Goal: Navigation & Orientation: Find specific page/section

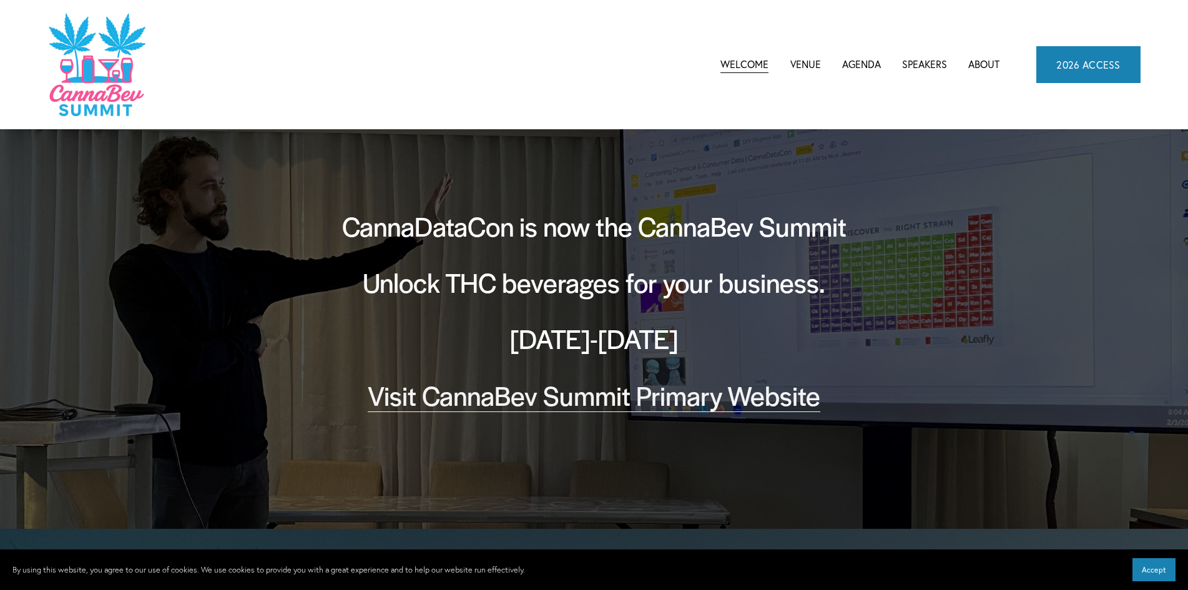
click at [806, 66] on link "Venue" at bounding box center [806, 64] width 31 height 19
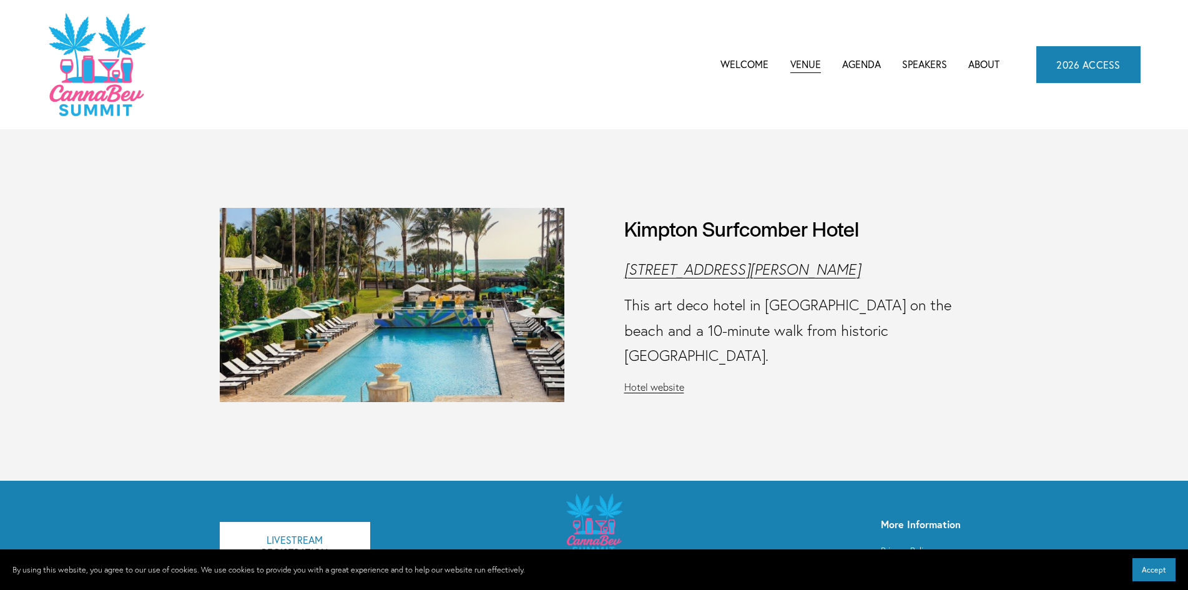
click at [0, 0] on span "CannaBev Summit 2026" at bounding box center [0, 0] width 0 height 0
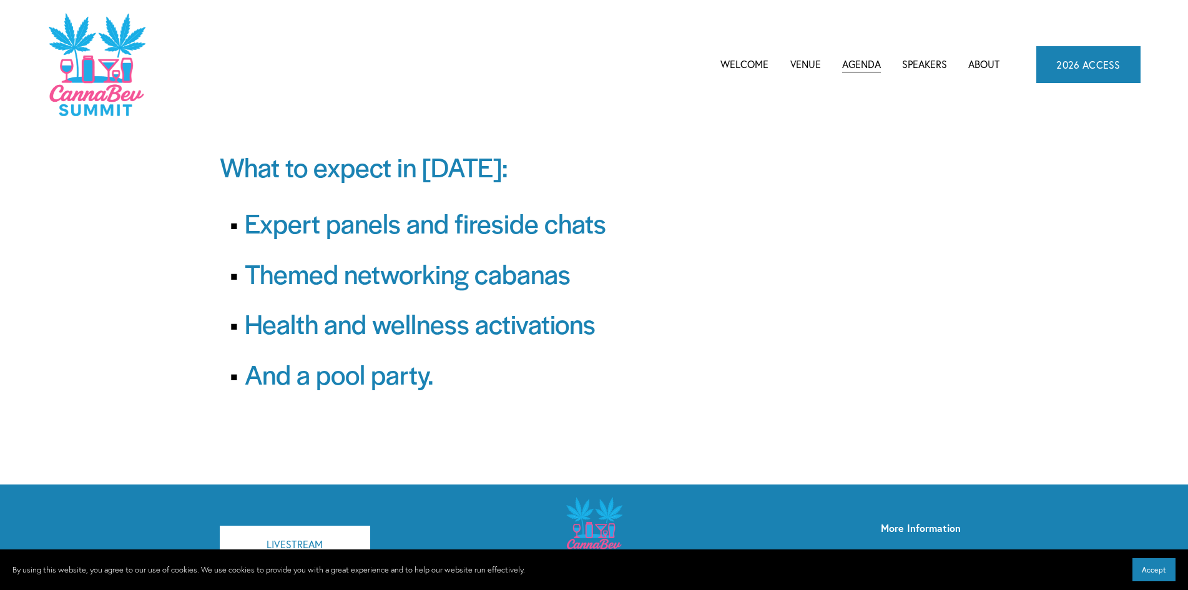
scroll to position [62, 0]
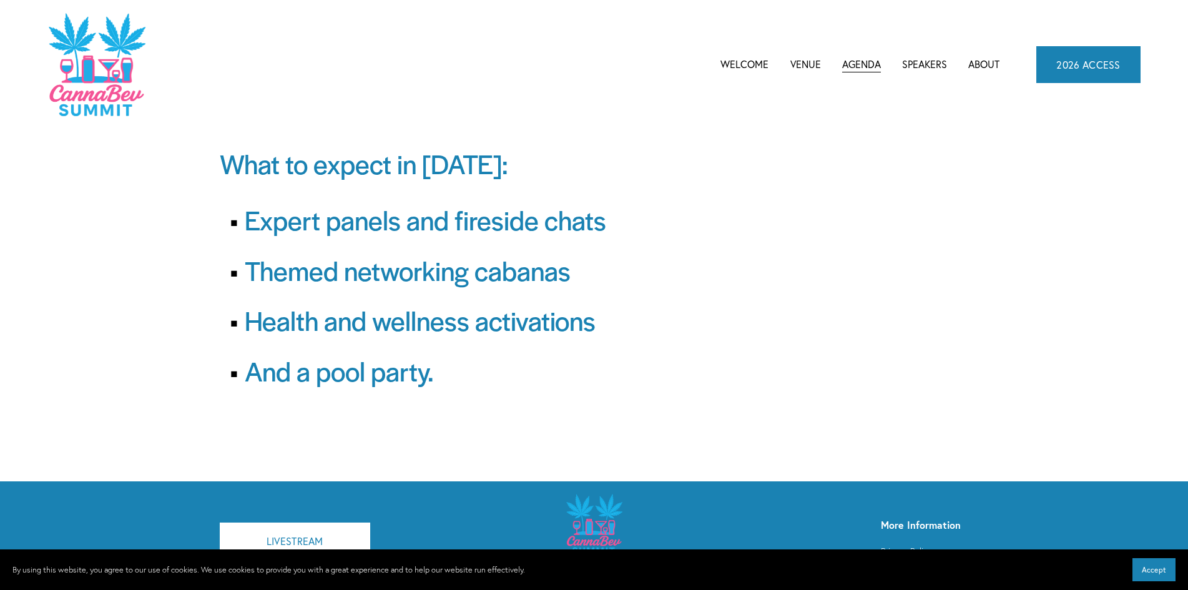
click at [917, 69] on link "Speakers" at bounding box center [924, 64] width 45 height 19
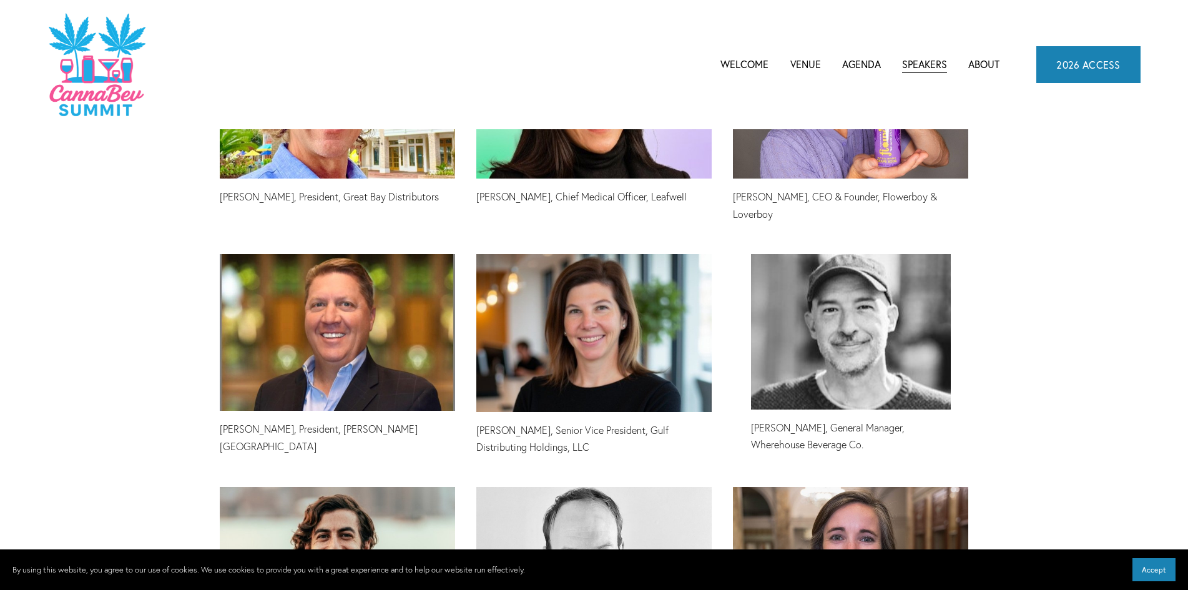
scroll to position [2550, 0]
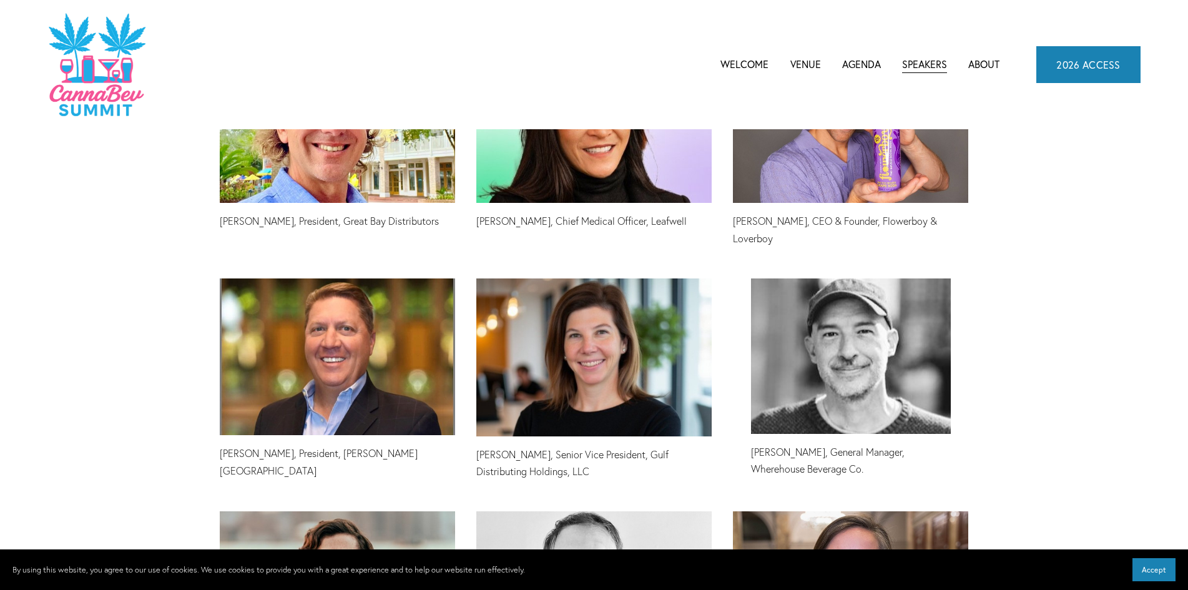
click at [992, 66] on link "About" at bounding box center [984, 64] width 31 height 19
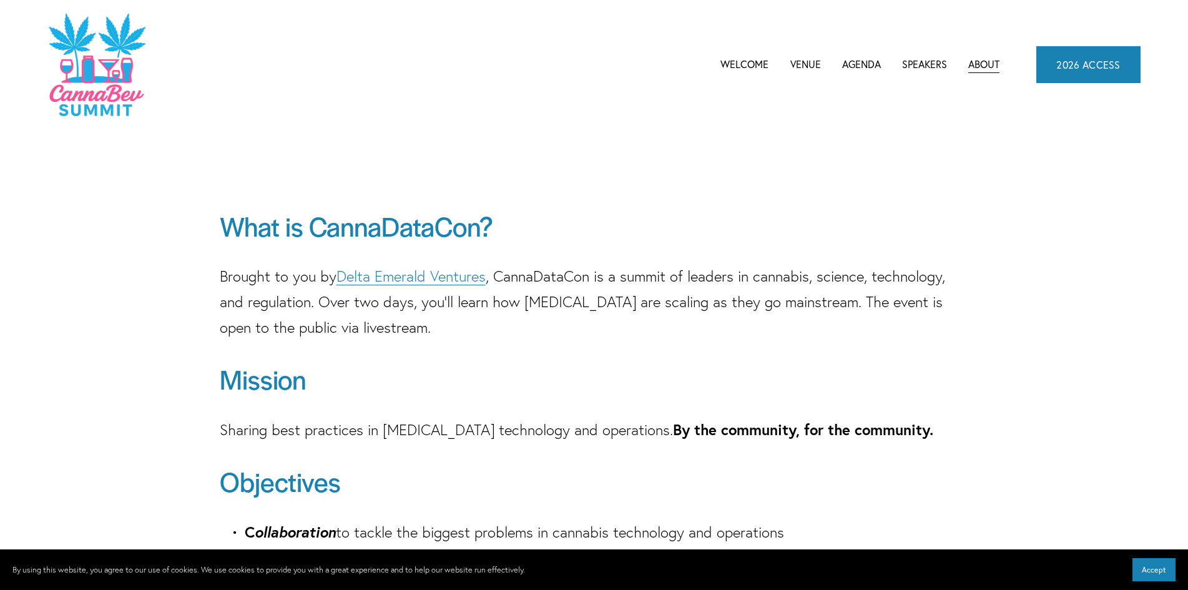
click at [761, 65] on link "Welcome" at bounding box center [745, 64] width 48 height 19
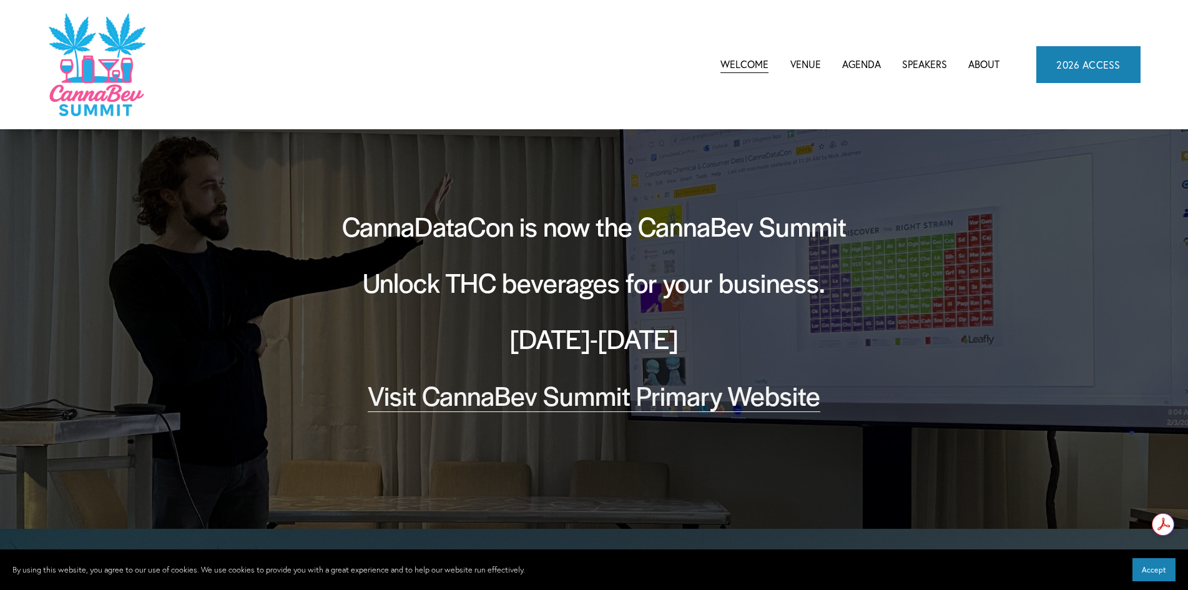
drag, startPoint x: 923, startPoint y: 62, endPoint x: 917, endPoint y: 70, distance: 9.9
click at [923, 62] on link "Speakers" at bounding box center [924, 64] width 45 height 19
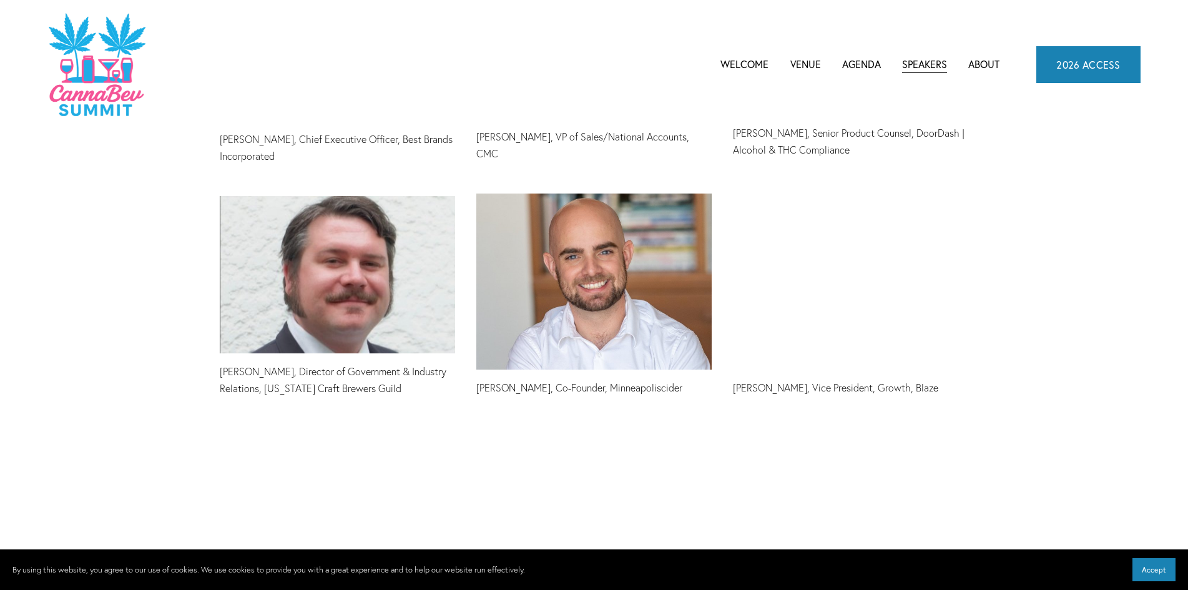
scroll to position [3923, 0]
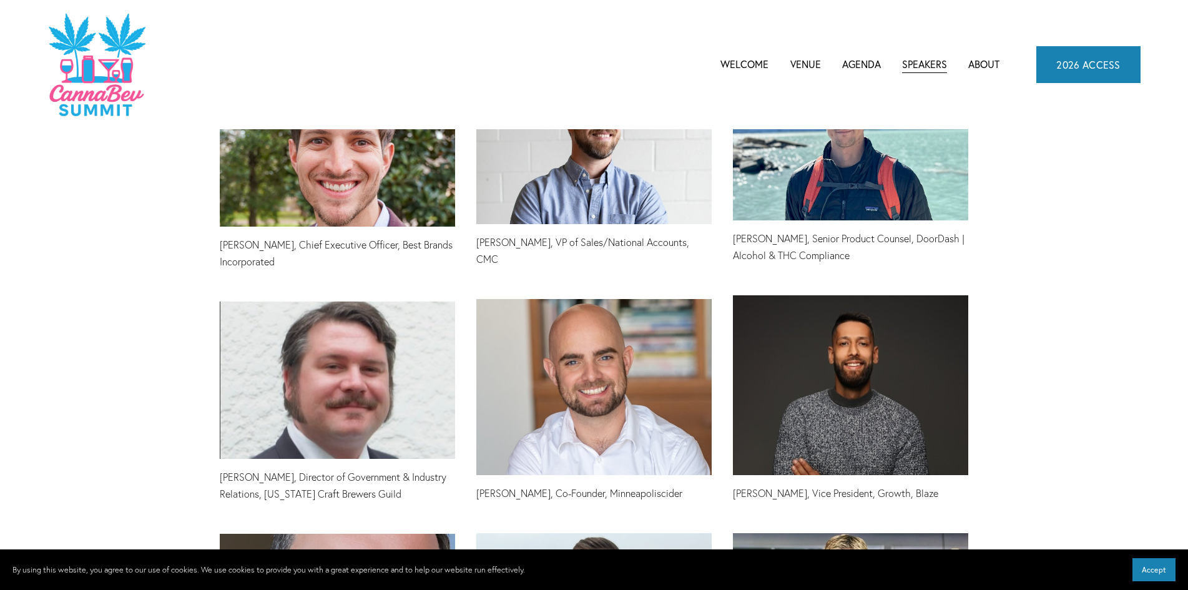
click at [872, 59] on span "Agenda" at bounding box center [861, 64] width 39 height 17
click at [0, 0] on div "CannaBev Summit 2026 CannaDataCon 2025 CannaDataCon 2024 CannaDataCon 2023" at bounding box center [0, 0] width 0 height 0
click at [0, 0] on span "CannaBev Summit 2026" at bounding box center [0, 0] width 0 height 0
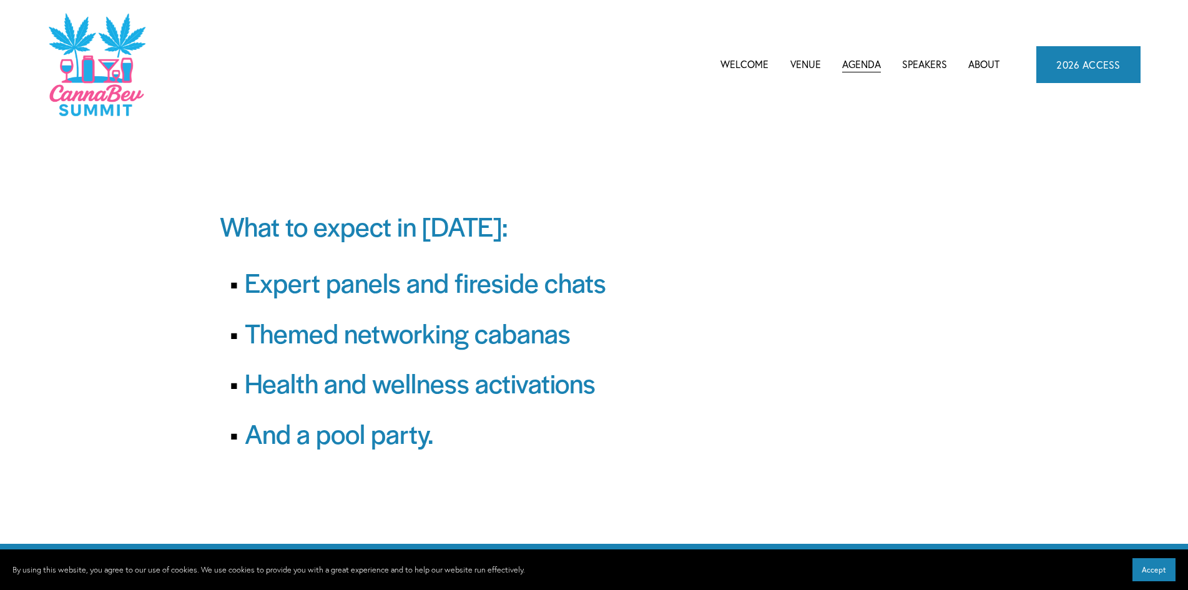
click at [754, 65] on link "Welcome" at bounding box center [745, 64] width 48 height 19
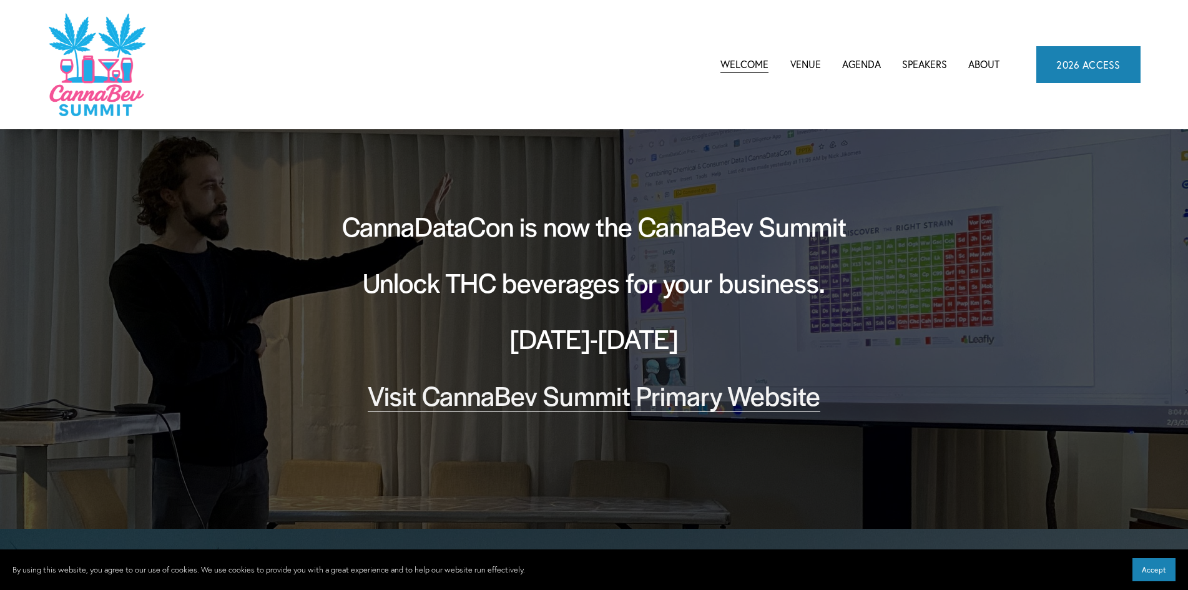
click at [589, 393] on link "Visit CannaBev Summit Primary Website" at bounding box center [594, 395] width 453 height 37
